Goal: Information Seeking & Learning: Learn about a topic

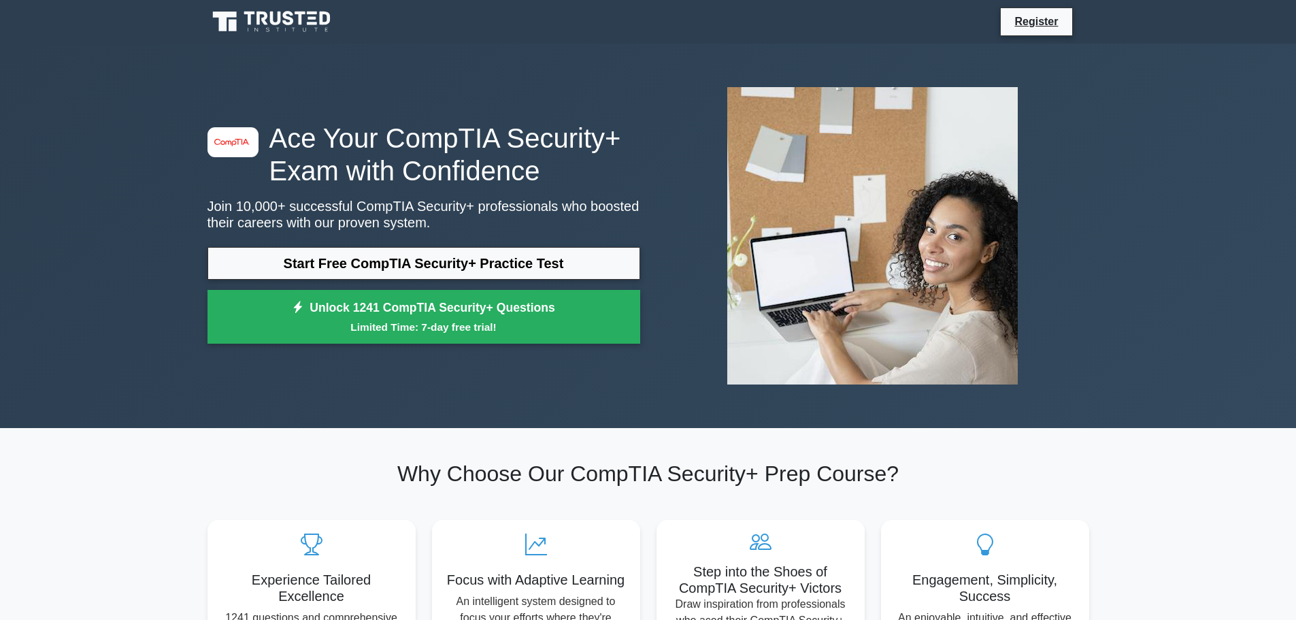
drag, startPoint x: 156, startPoint y: 422, endPoint x: 152, endPoint y: 486, distance: 64.7
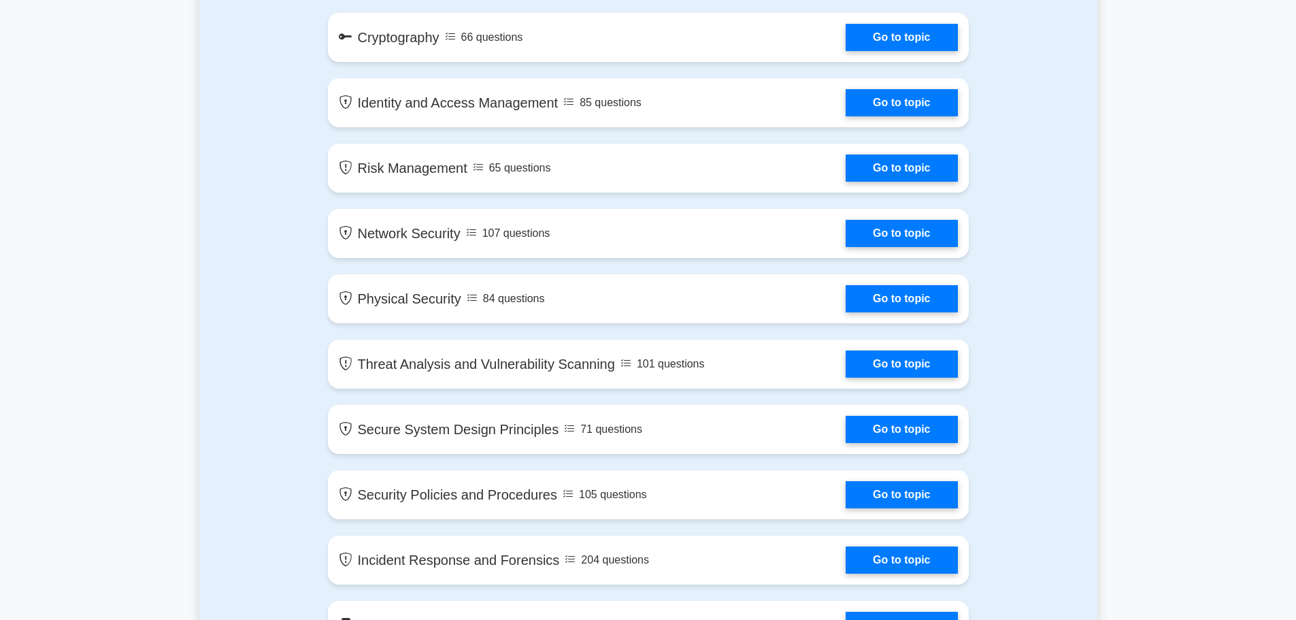
scroll to position [680, 0]
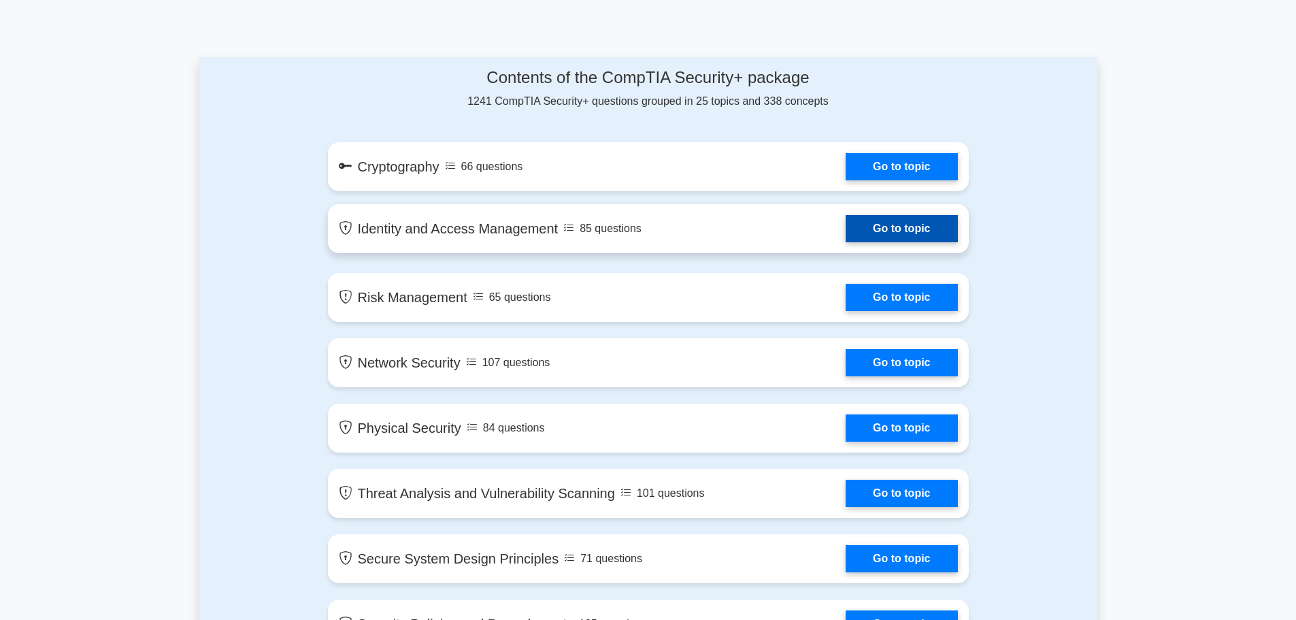
click at [895, 238] on link "Go to topic" at bounding box center [902, 228] width 112 height 27
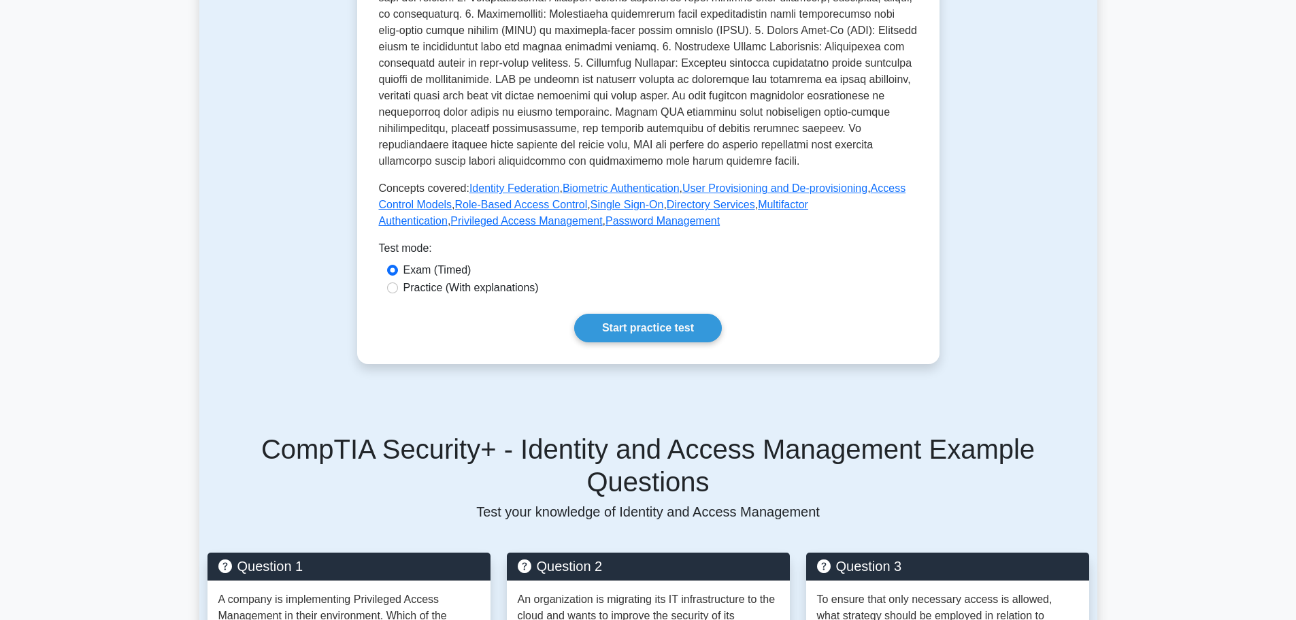
scroll to position [476, 0]
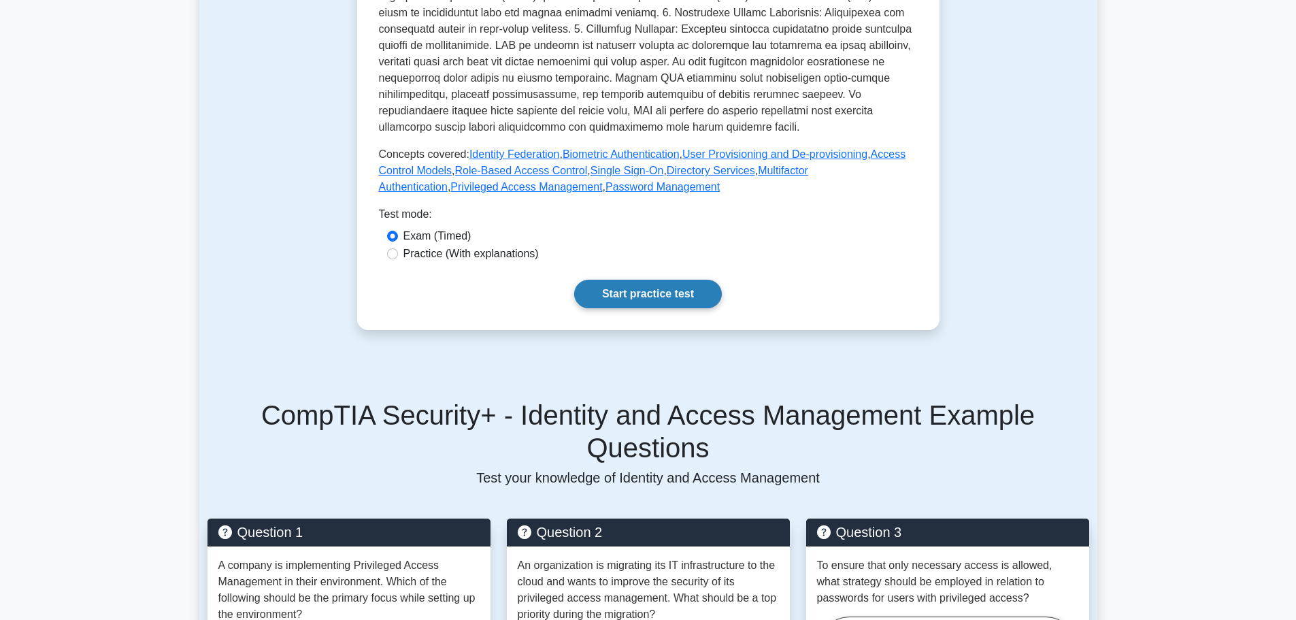
click at [661, 293] on link "Start practice test" at bounding box center [648, 294] width 148 height 29
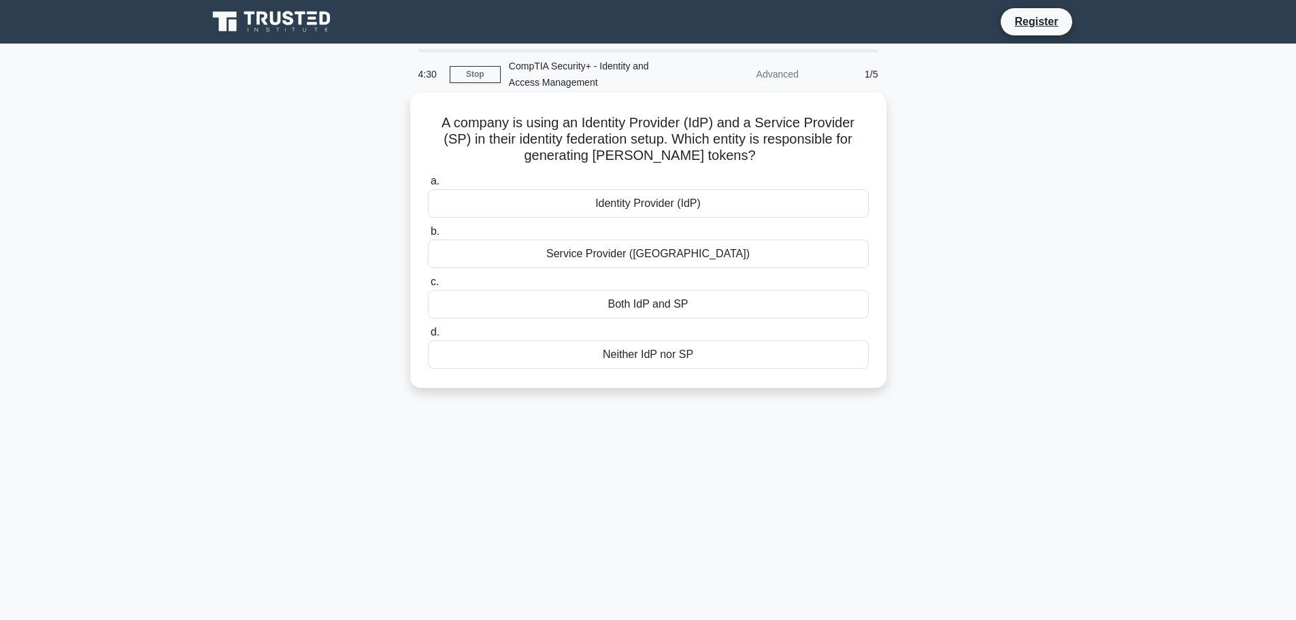
click at [654, 206] on div "Identity Provider (IdP)" at bounding box center [648, 203] width 441 height 29
click at [428, 186] on input "a. Identity Provider (IdP)" at bounding box center [428, 181] width 0 height 9
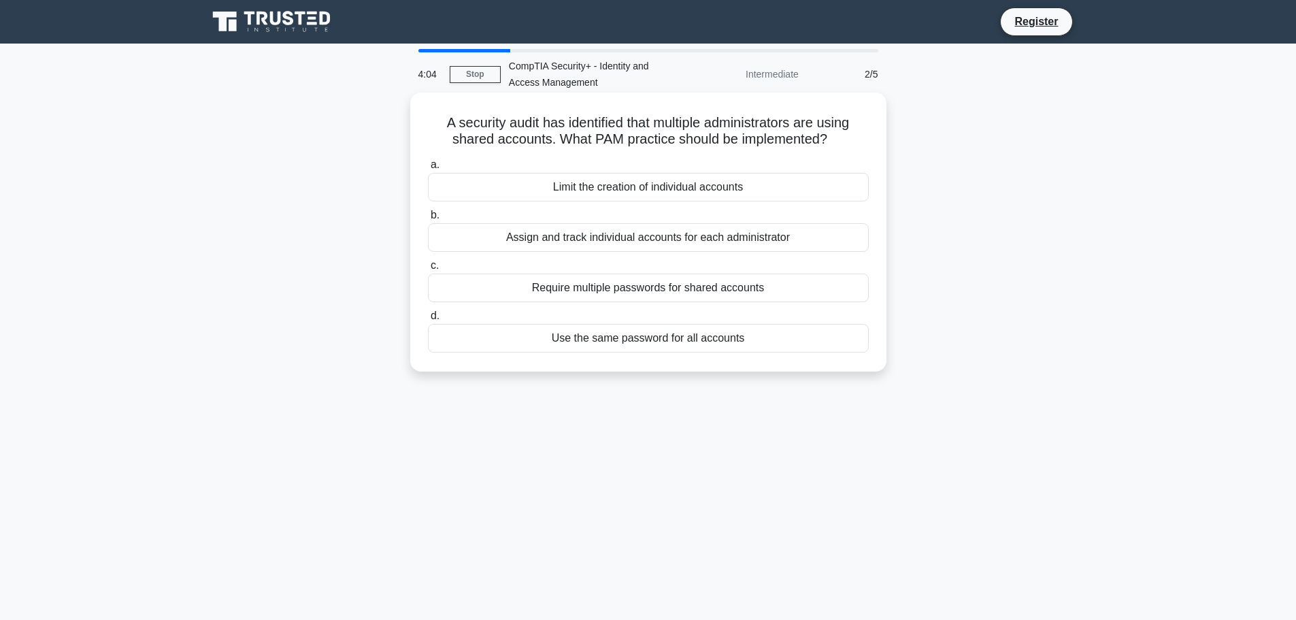
click at [643, 243] on div "Assign and track individual accounts for each administrator" at bounding box center [648, 237] width 441 height 29
click at [428, 220] on input "b. Assign and track individual accounts for each administrator" at bounding box center [428, 215] width 0 height 9
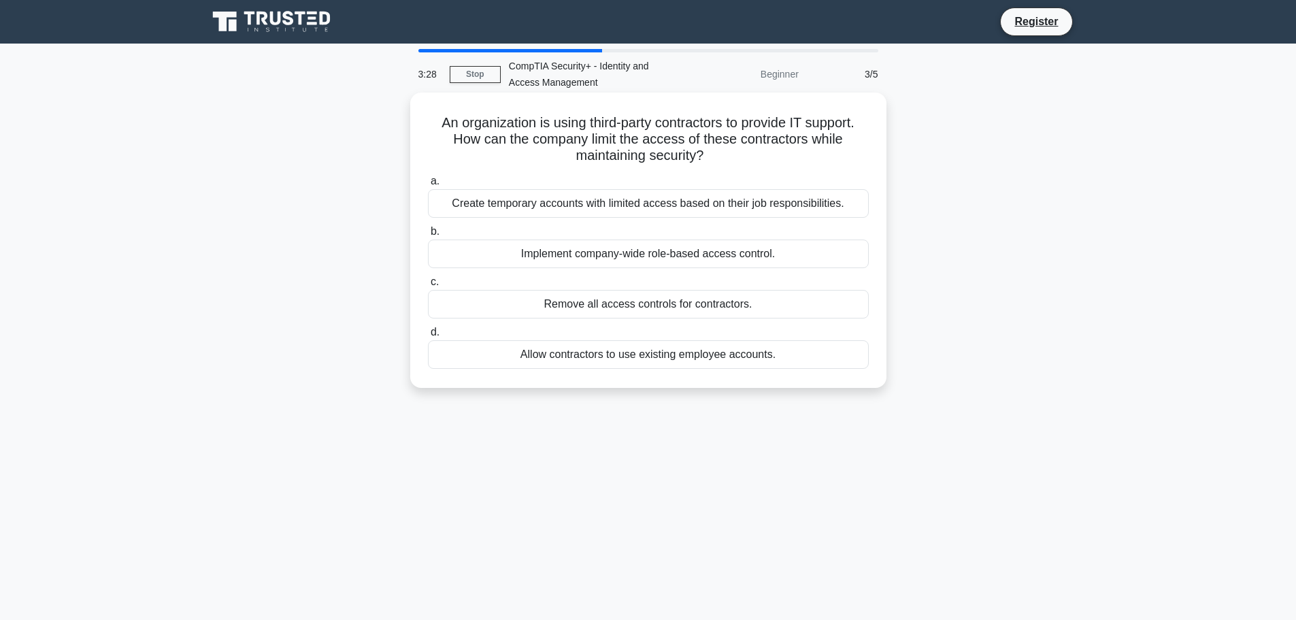
click at [719, 205] on div "Create temporary accounts with limited access based on their job responsibiliti…" at bounding box center [648, 203] width 441 height 29
click at [428, 186] on input "a. Create temporary accounts with limited access based on their job responsibil…" at bounding box center [428, 181] width 0 height 9
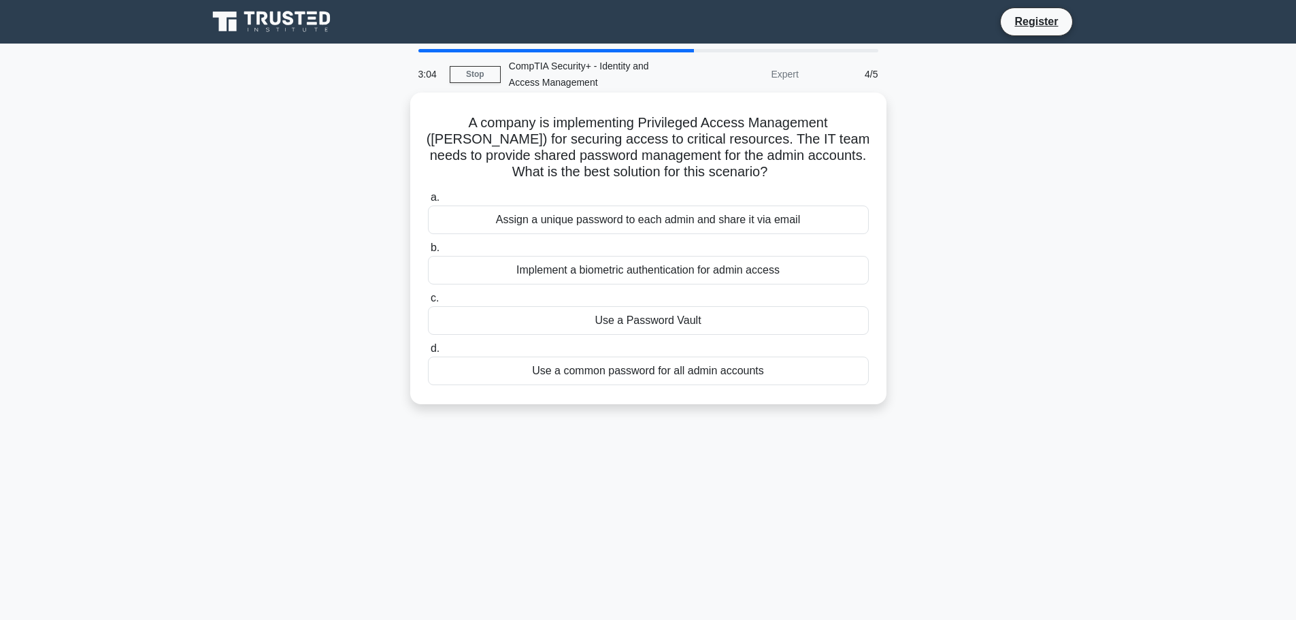
click at [648, 273] on div "Implement a biometric authentication for admin access" at bounding box center [648, 270] width 441 height 29
click at [428, 252] on input "b. Implement a biometric authentication for admin access" at bounding box center [428, 248] width 0 height 9
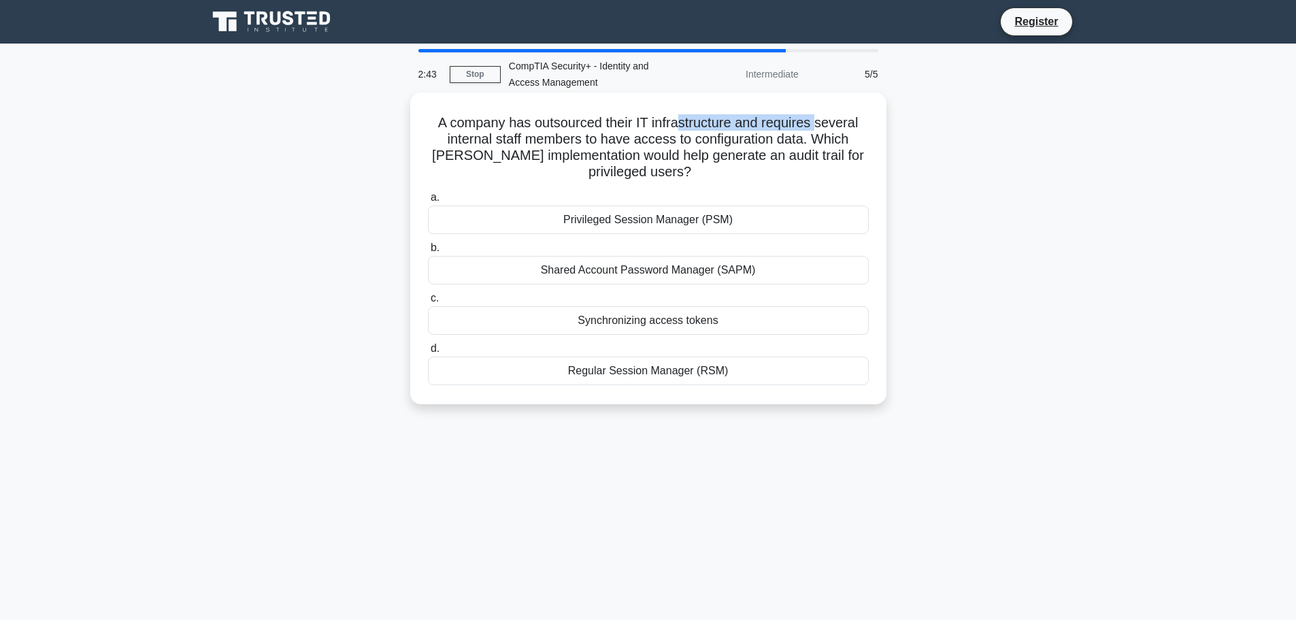
drag, startPoint x: 688, startPoint y: 124, endPoint x: 819, endPoint y: 119, distance: 131.4
click at [819, 119] on h5 "A company has outsourced their IT infrastructure and requires several internal …" at bounding box center [649, 147] width 444 height 67
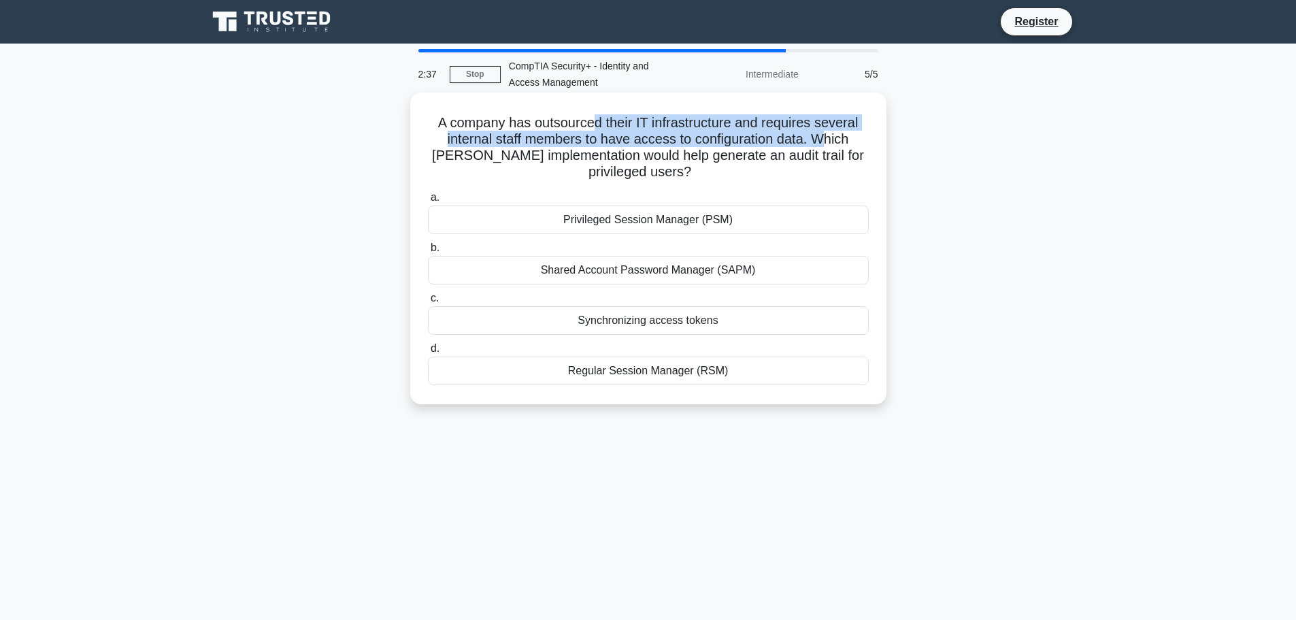
drag, startPoint x: 597, startPoint y: 124, endPoint x: 830, endPoint y: 143, distance: 234.1
click at [830, 143] on h5 "A company has outsourced their IT infrastructure and requires several internal …" at bounding box center [649, 147] width 444 height 67
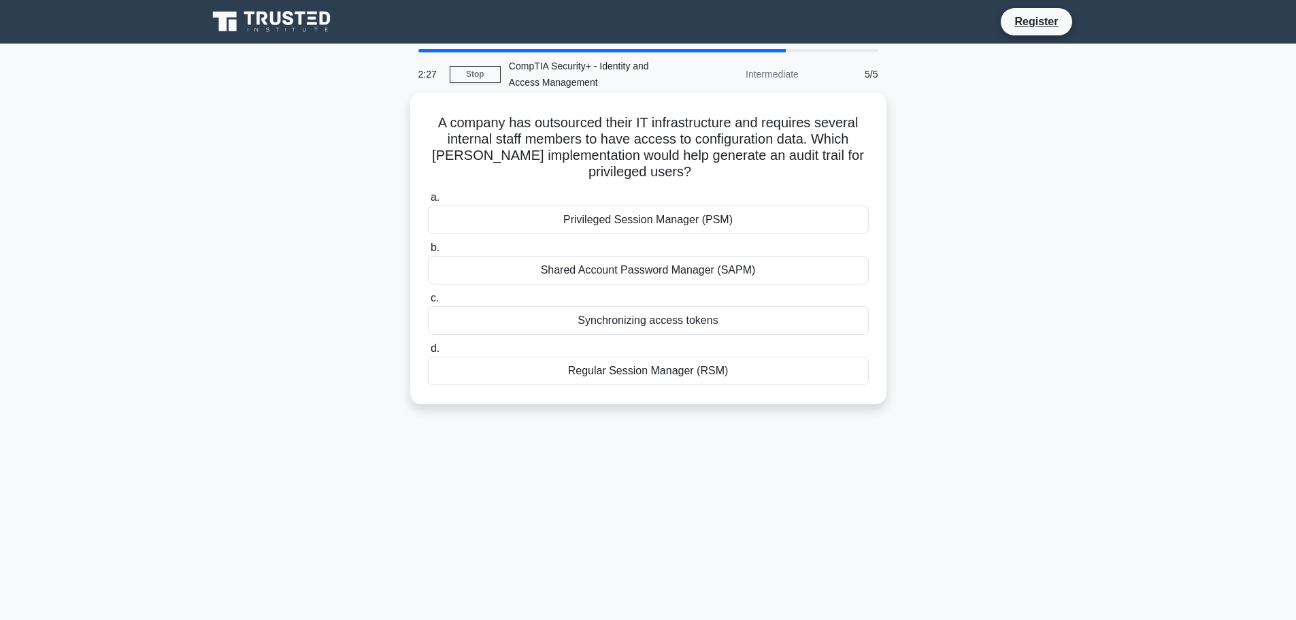
click at [615, 325] on div "Synchronizing access tokens" at bounding box center [648, 320] width 441 height 29
click at [428, 303] on input "c. Synchronizing access tokens" at bounding box center [428, 298] width 0 height 9
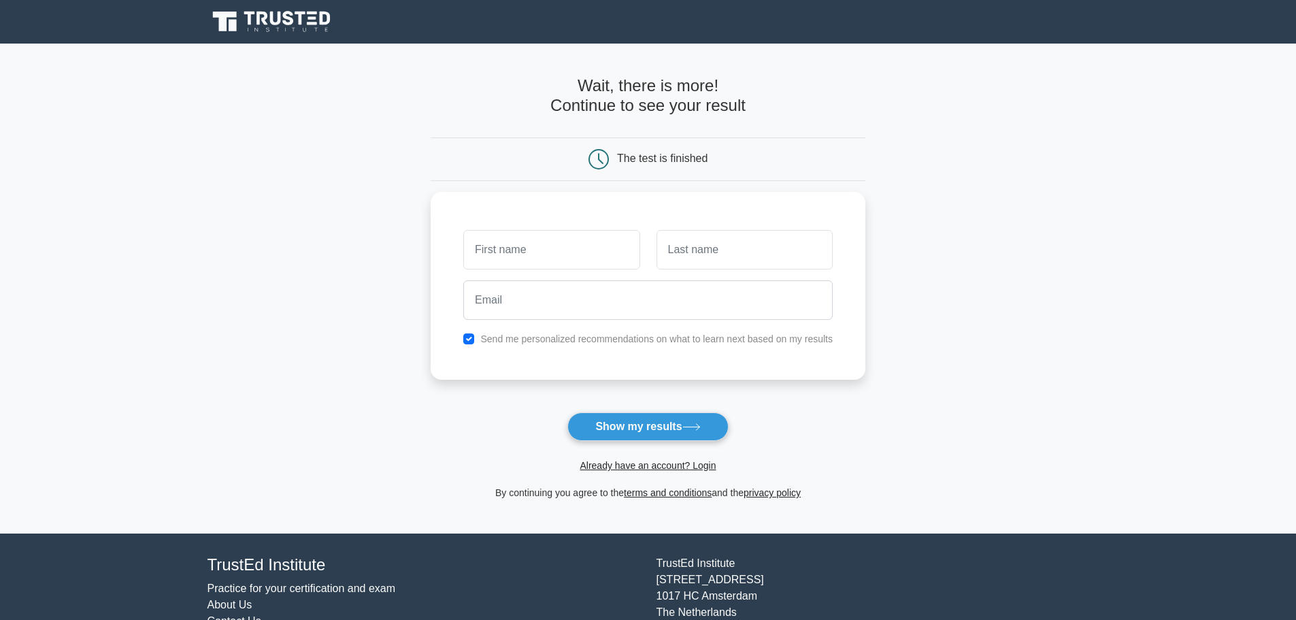
click at [1006, 329] on main "Wait, there is more! Continue to see your result The test is finished and the" at bounding box center [648, 289] width 1296 height 490
